Goal: Task Accomplishment & Management: Manage account settings

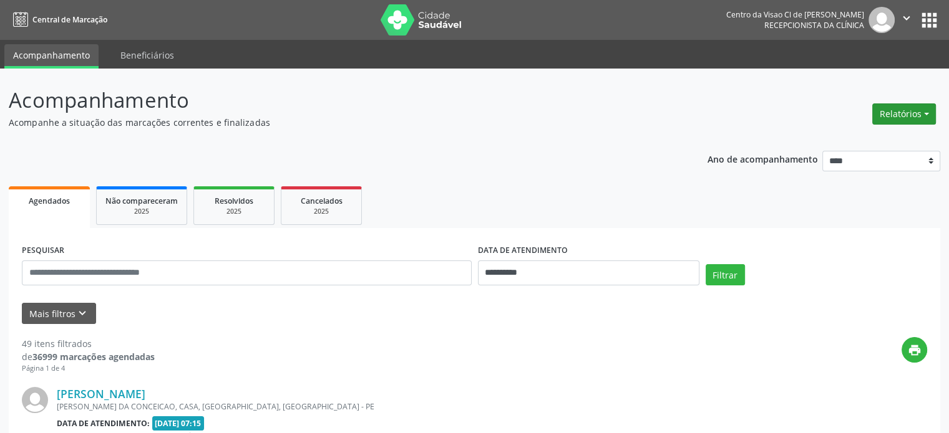
click at [898, 115] on button "Relatórios" at bounding box center [904, 114] width 64 height 21
click at [847, 140] on link "Agendamentos" at bounding box center [868, 140] width 134 height 17
select select "*"
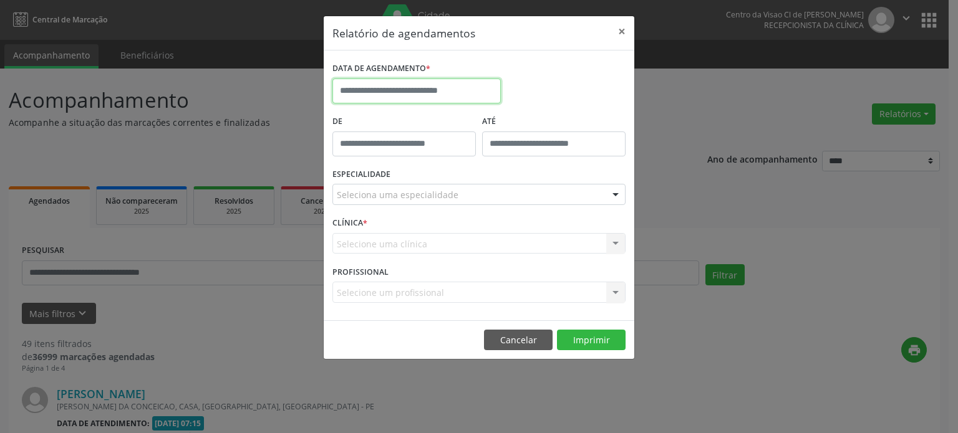
click at [456, 89] on input "text" at bounding box center [416, 91] width 168 height 25
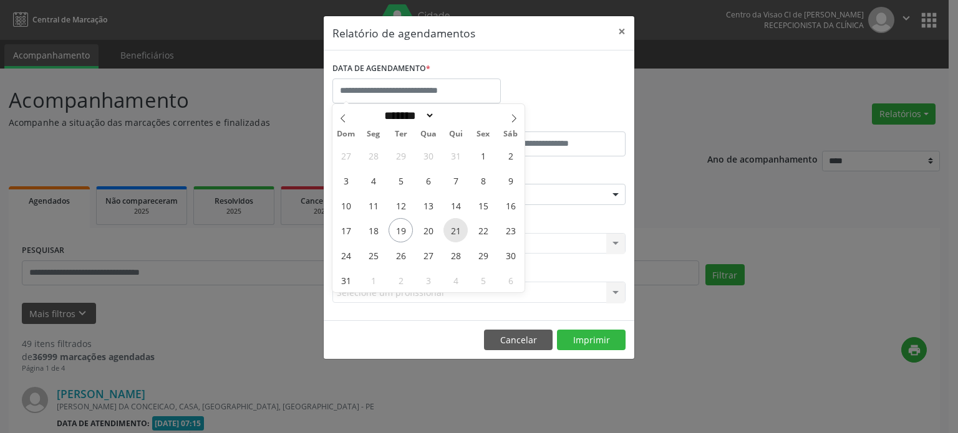
click at [452, 230] on span "21" at bounding box center [455, 230] width 24 height 24
type input "**********"
click at [452, 230] on span "21" at bounding box center [455, 230] width 24 height 24
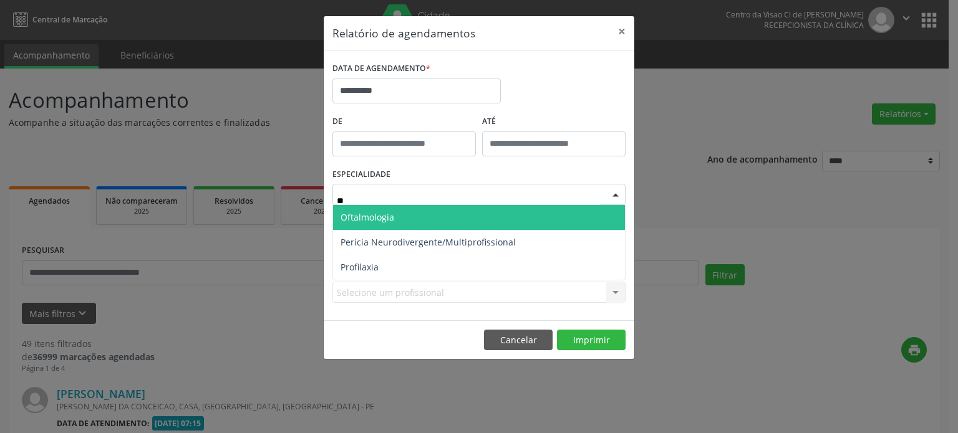
type input "***"
click at [372, 216] on span "Oftalmologia" at bounding box center [368, 217] width 54 height 12
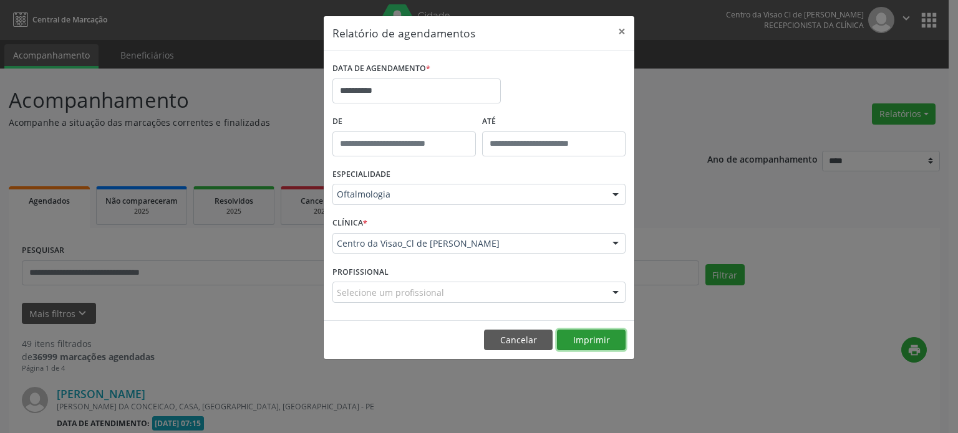
click at [604, 346] on button "Imprimir" at bounding box center [591, 340] width 69 height 21
drag, startPoint x: 523, startPoint y: 349, endPoint x: 523, endPoint y: 335, distance: 13.7
click at [521, 344] on button "Cancelar" at bounding box center [518, 340] width 69 height 21
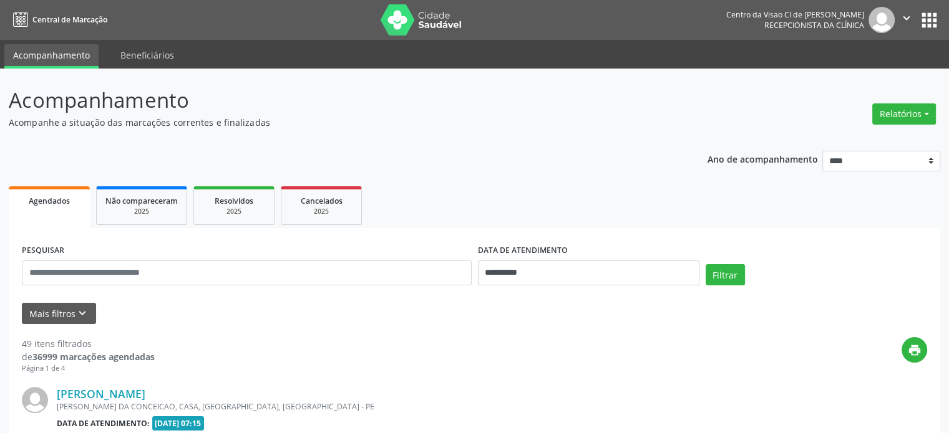
click at [594, 280] on input "**********" at bounding box center [588, 273] width 221 height 25
click at [524, 200] on span "18" at bounding box center [518, 197] width 24 height 24
type input "**********"
click at [524, 200] on span "18" at bounding box center [518, 197] width 24 height 24
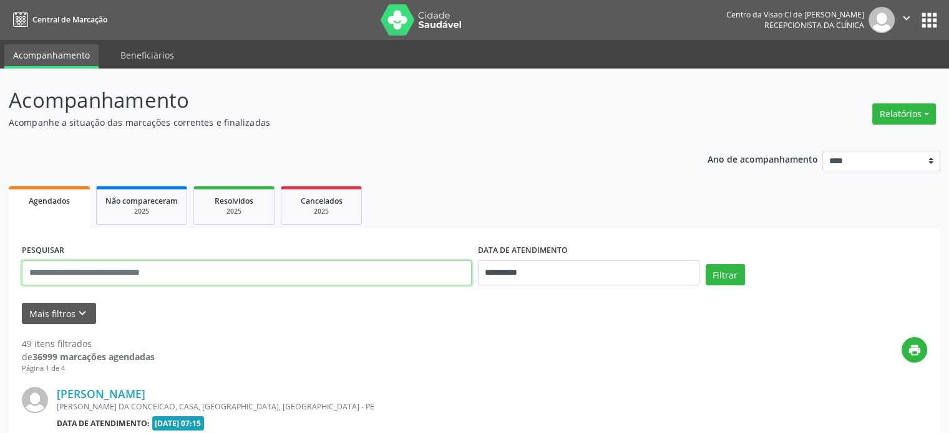
click at [322, 268] on input "text" at bounding box center [247, 273] width 450 height 25
type input "**********"
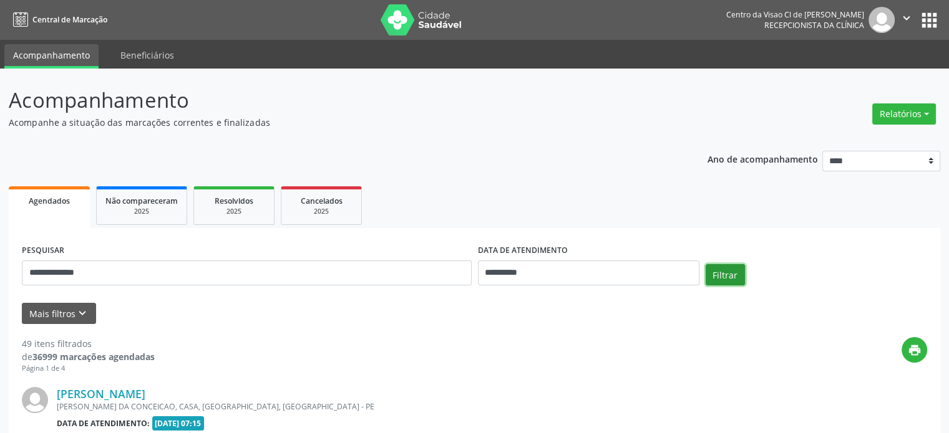
click at [718, 278] on button "Filtrar" at bounding box center [724, 274] width 39 height 21
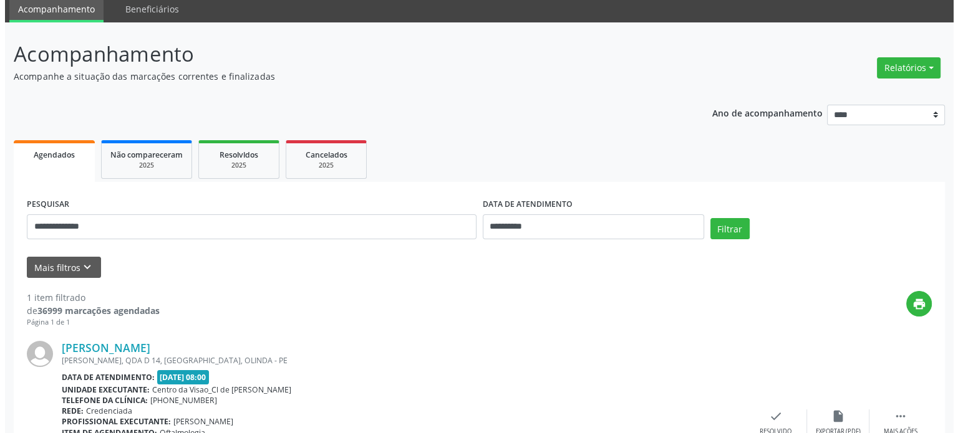
scroll to position [152, 0]
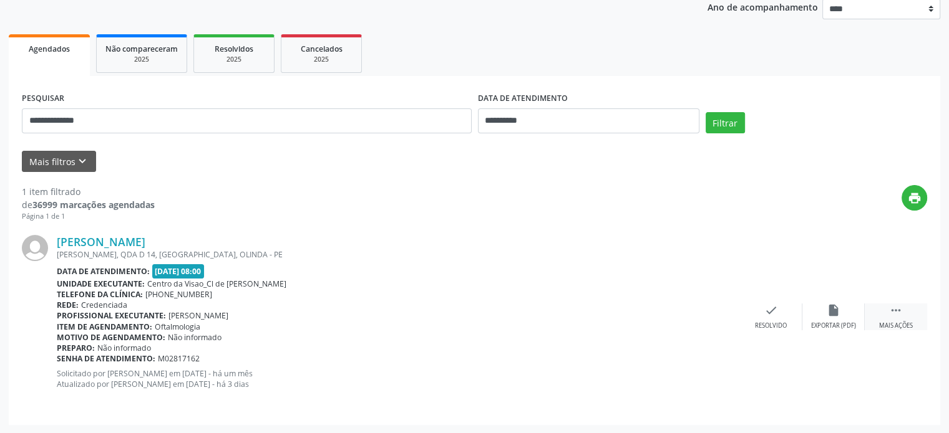
click at [891, 306] on icon "" at bounding box center [896, 311] width 14 height 14
click at [768, 315] on icon "cancel" at bounding box center [771, 311] width 14 height 14
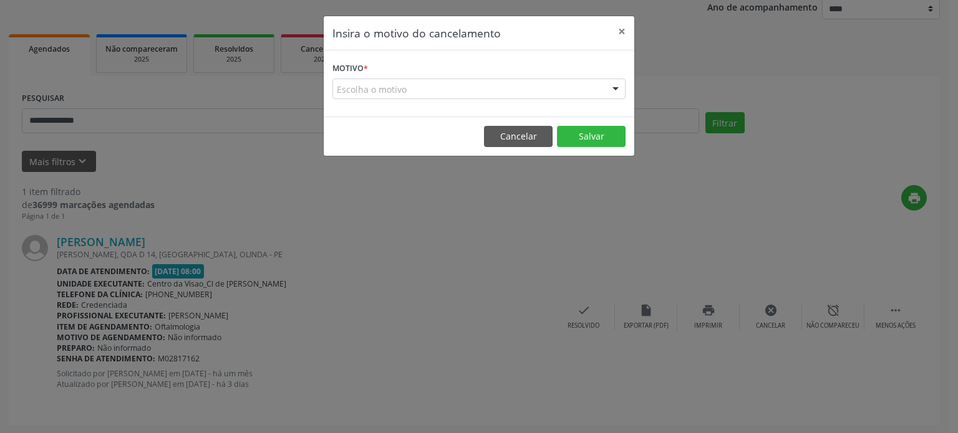
click at [516, 90] on div "Escolha o motivo" at bounding box center [478, 89] width 293 height 21
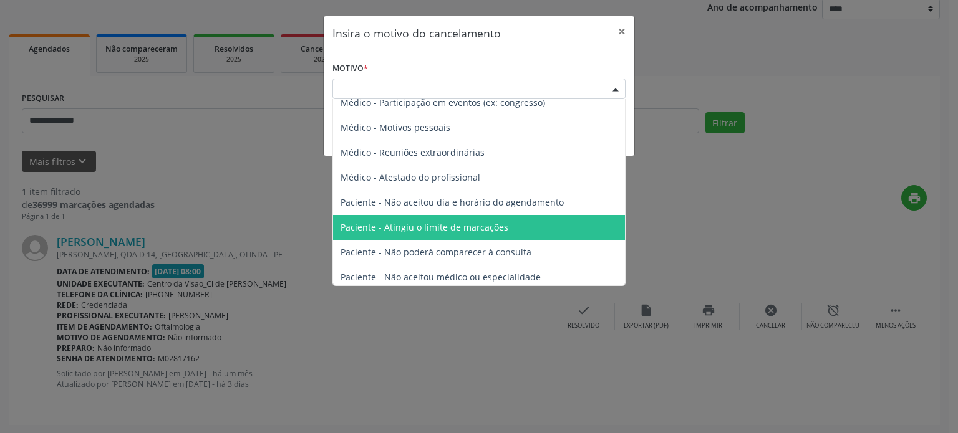
scroll to position [62, 0]
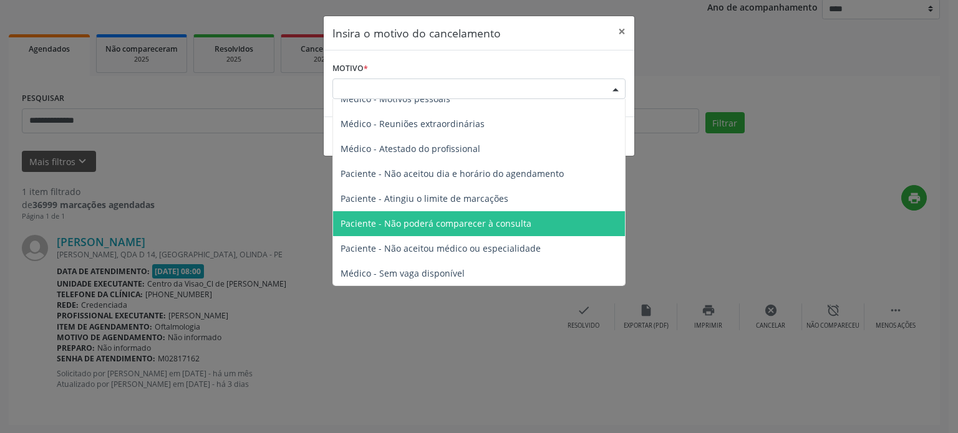
click at [479, 223] on span "Paciente - Não poderá comparecer à consulta" at bounding box center [436, 224] width 191 height 12
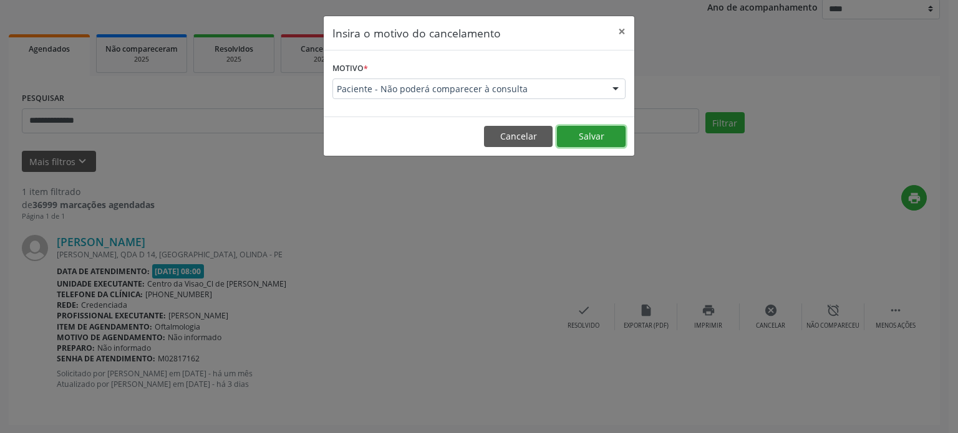
click at [608, 144] on button "Salvar" at bounding box center [591, 136] width 69 height 21
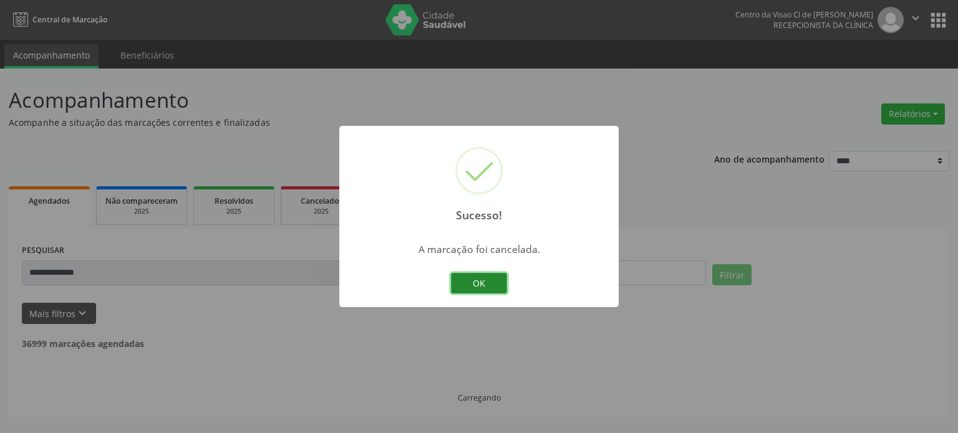
click at [476, 279] on button "OK" at bounding box center [479, 283] width 56 height 21
